Goal: Task Accomplishment & Management: Use online tool/utility

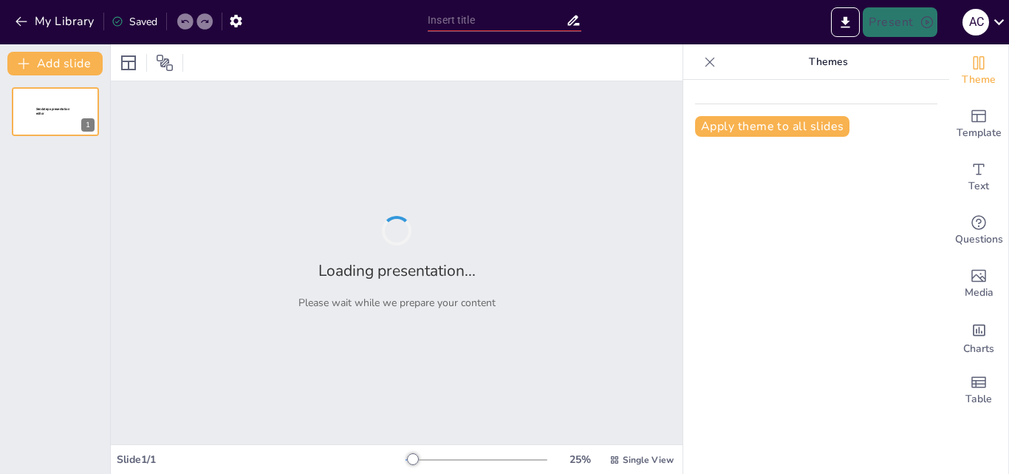
type input "Буллингпен күрес: Заңнамалық және білім беру шаралары"
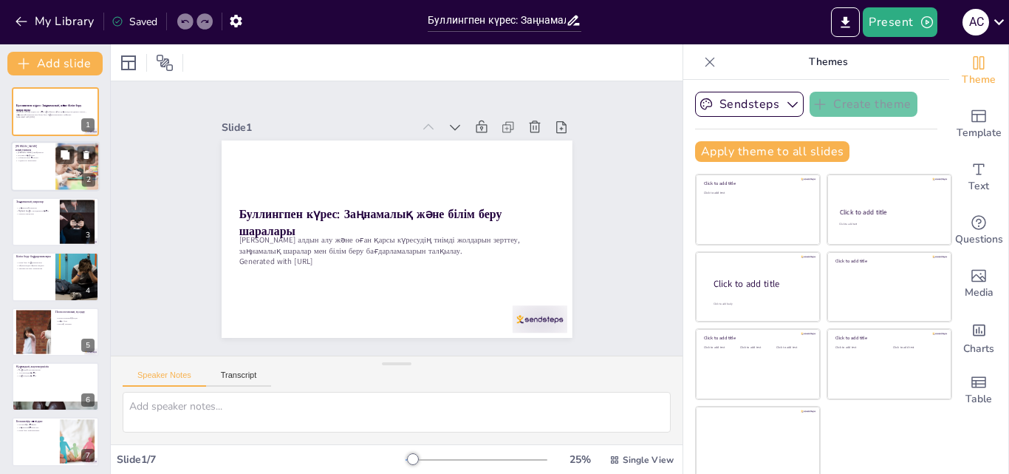
click at [50, 163] on div at bounding box center [55, 167] width 89 height 50
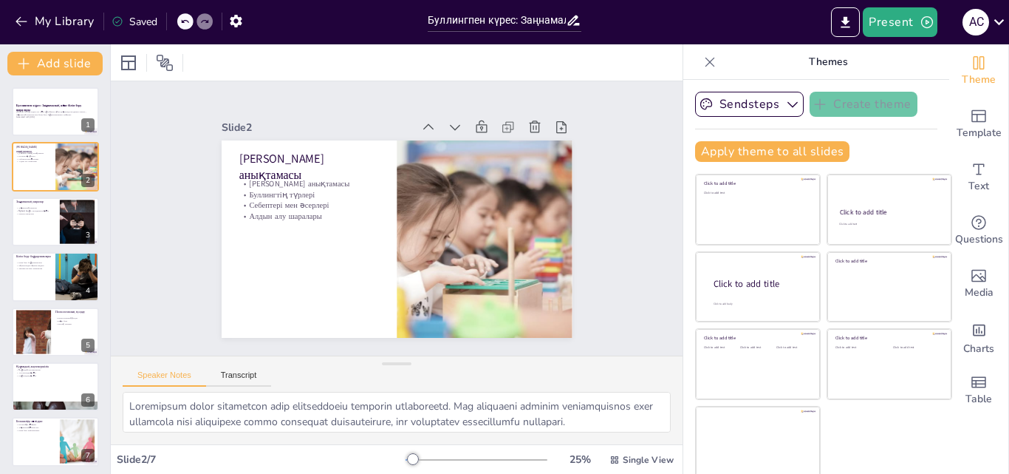
click at [66, 248] on div "Буллингпен күрес: Заңнамалық және білім беру шаралары Буллингтің алдын алу және…" at bounding box center [55, 276] width 110 height 379
click at [62, 236] on div at bounding box center [78, 221] width 86 height 45
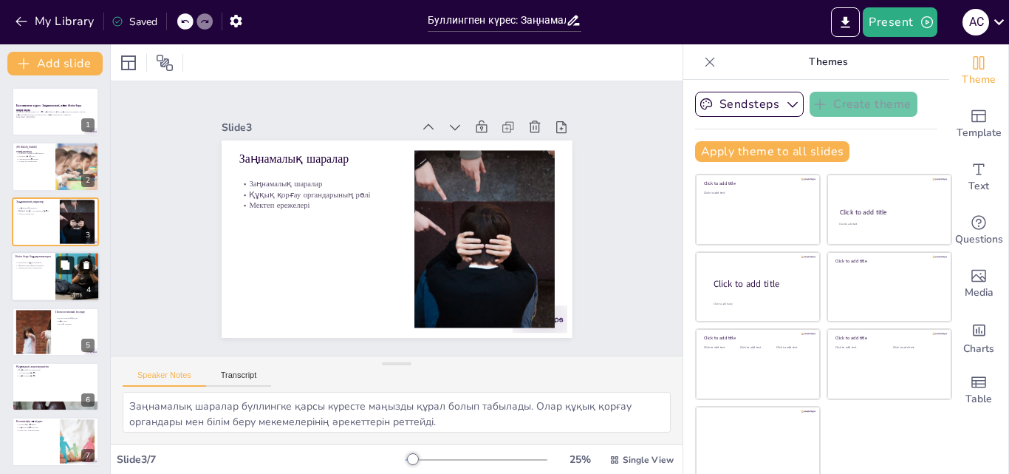
click at [58, 267] on button at bounding box center [65, 265] width 18 height 18
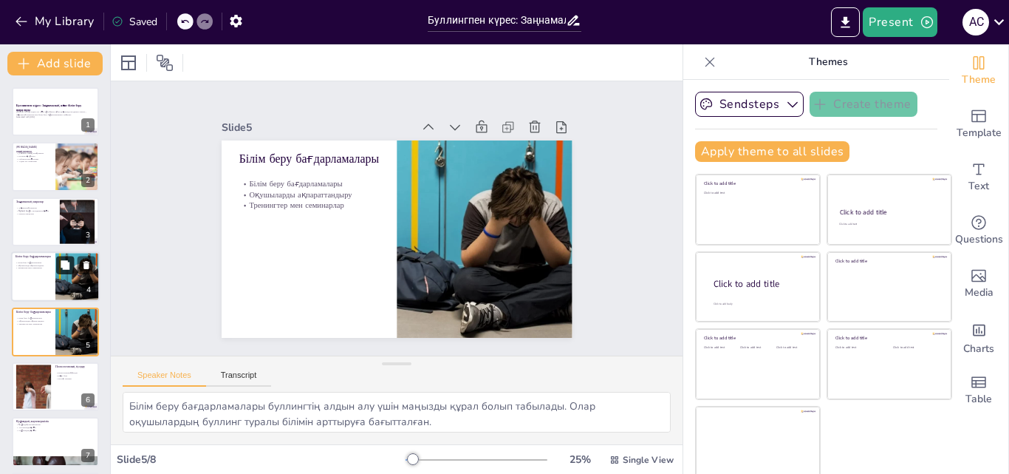
scroll to position [57, 0]
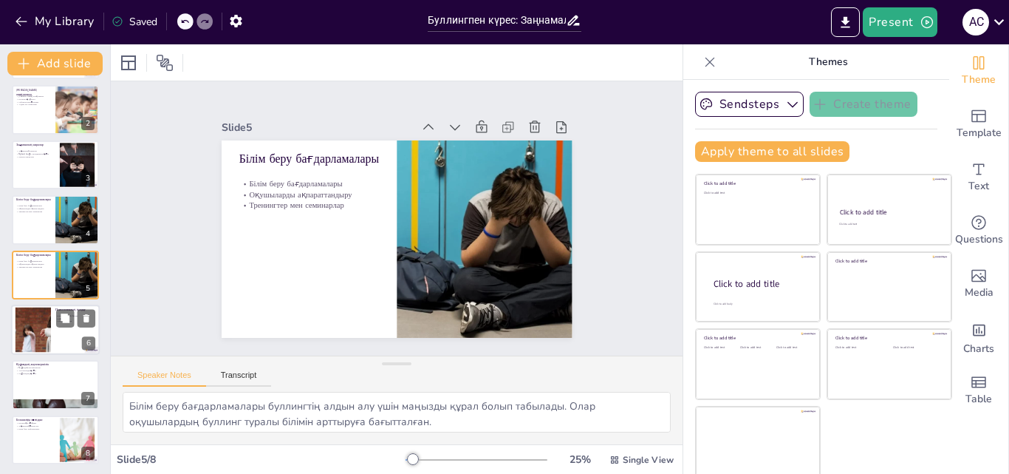
click at [64, 334] on div at bounding box center [55, 329] width 89 height 50
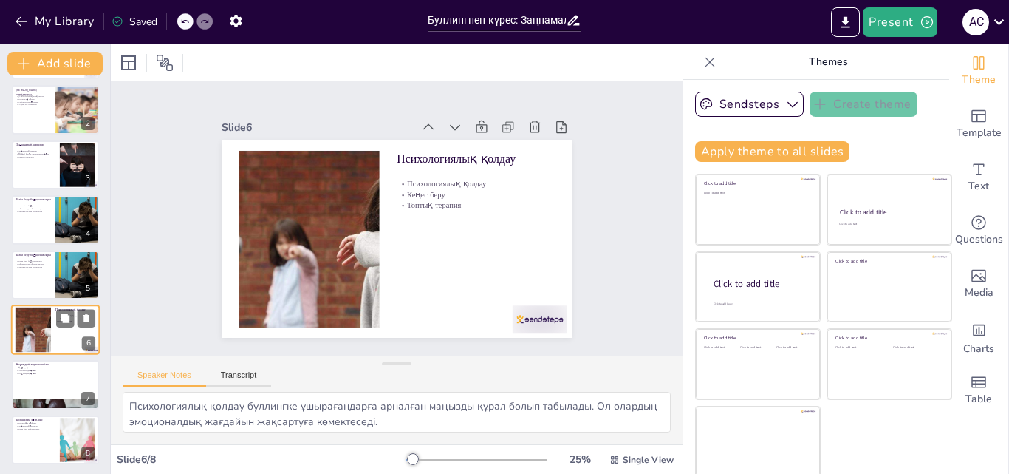
scroll to position [59, 0]
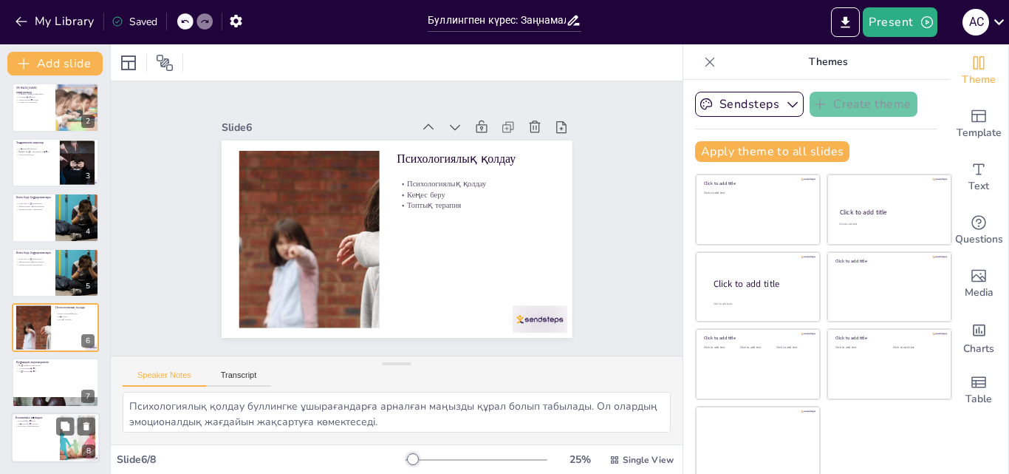
click at [44, 439] on div at bounding box center [55, 437] width 89 height 50
type textarea "Болашаққа көзқарас буллингпен күресудің тиімді жолдарын анықтауға мүмкіндік бер…"
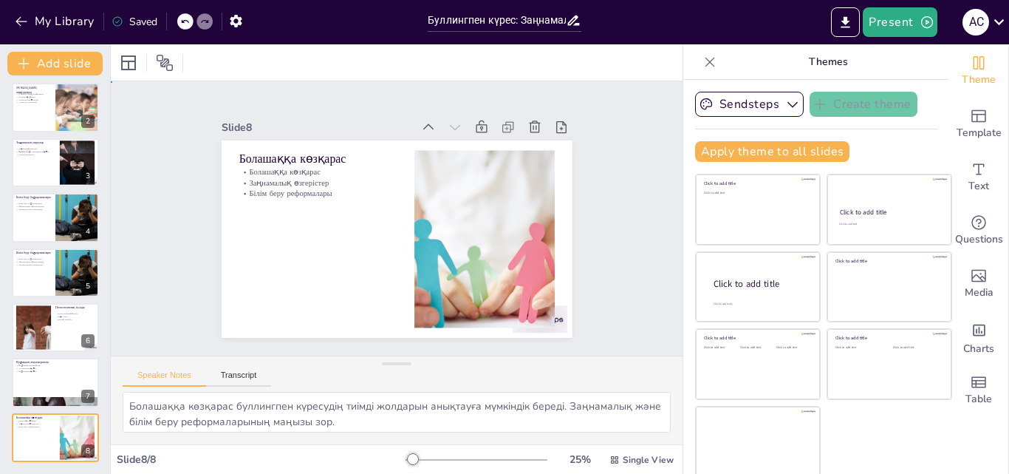
click at [179, 229] on div "Slide 1 Буллингпен күрес: Заңнамалық және білім беру шаралары Буллингтің алдын …" at bounding box center [396, 218] width 456 height 283
click at [849, 23] on icon "Export to PowerPoint" at bounding box center [846, 21] width 9 height 11
